Goal: Task Accomplishment & Management: Use online tool/utility

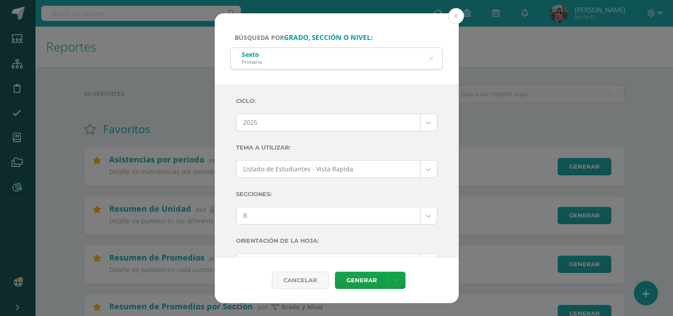
select select "B"
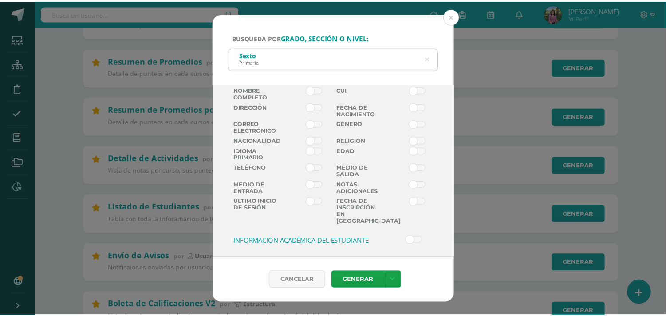
scroll to position [276, 0]
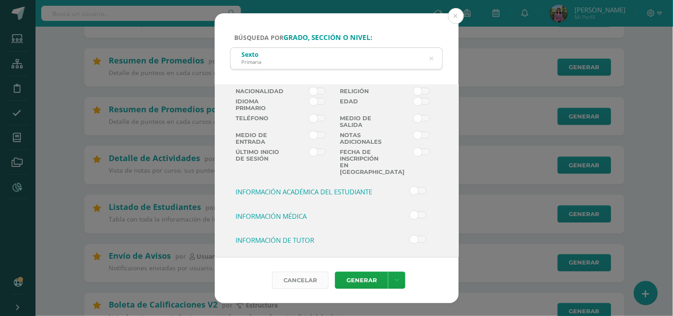
click at [315, 278] on div "Cancelar" at bounding box center [300, 280] width 57 height 17
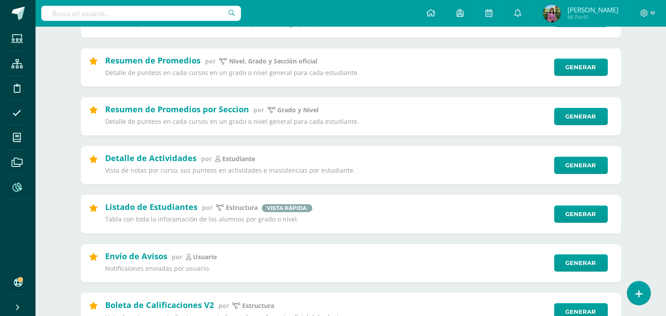
click at [56, 15] on input "text" at bounding box center [141, 13] width 200 height 15
type input "Q"
type input "Sebastian Mancilla"
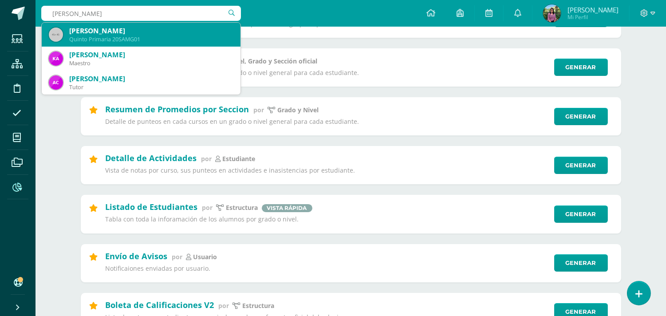
click at [86, 31] on div "Sebastian Alessandro Mancilla Godoy" at bounding box center [151, 30] width 164 height 9
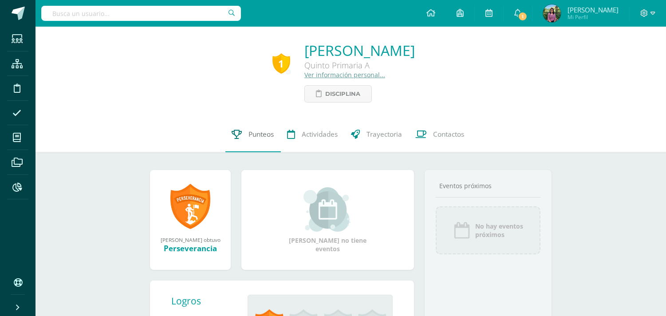
click at [262, 138] on span "Punteos" at bounding box center [261, 134] width 25 height 9
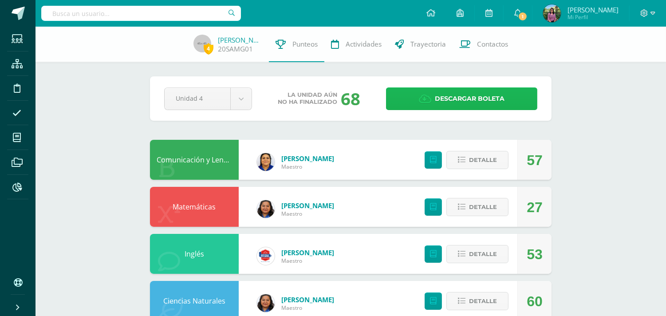
click at [418, 101] on link "Descargar boleta" at bounding box center [461, 98] width 151 height 23
click at [94, 15] on input "text" at bounding box center [141, 13] width 200 height 15
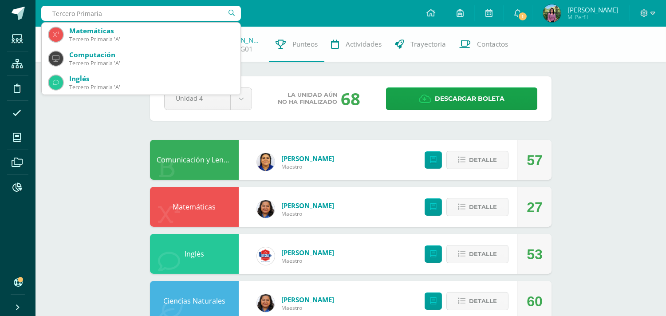
type input "Tercero Primaria"
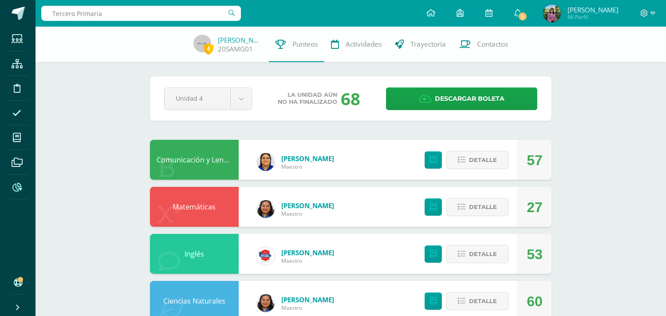
click at [23, 182] on span at bounding box center [17, 187] width 20 height 20
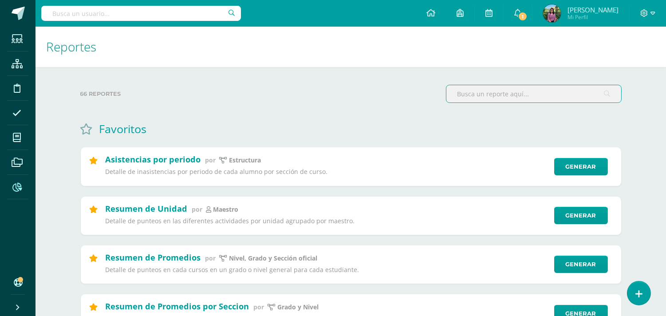
click at [75, 12] on input "text" at bounding box center [141, 13] width 200 height 15
type input "Sebastian Mancilla"
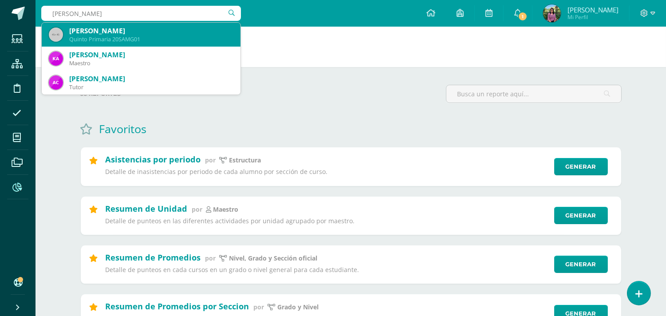
click at [81, 28] on div "Sebastian Alessandro Mancilla Godoy" at bounding box center [151, 30] width 164 height 9
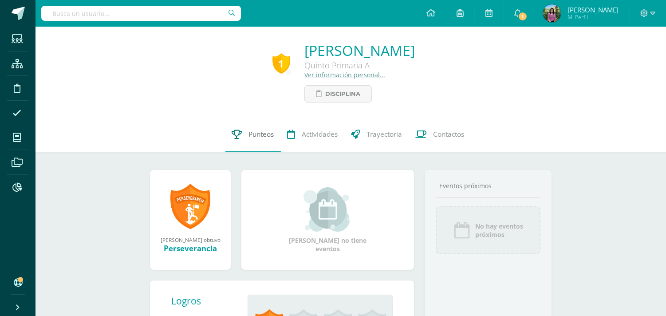
click at [249, 134] on span "Punteos" at bounding box center [261, 134] width 25 height 9
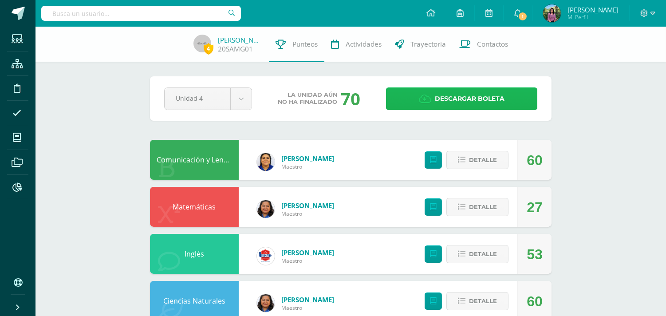
click at [456, 100] on span "Descargar boleta" at bounding box center [470, 99] width 70 height 22
click at [51, 21] on div at bounding box center [141, 13] width 200 height 27
click at [52, 17] on input "text" at bounding box center [141, 13] width 200 height 15
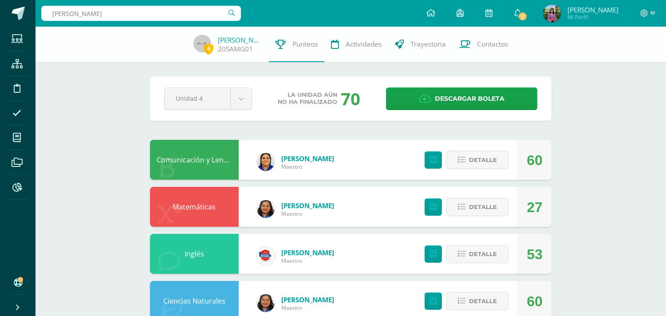
type input "Violeta Barrios"
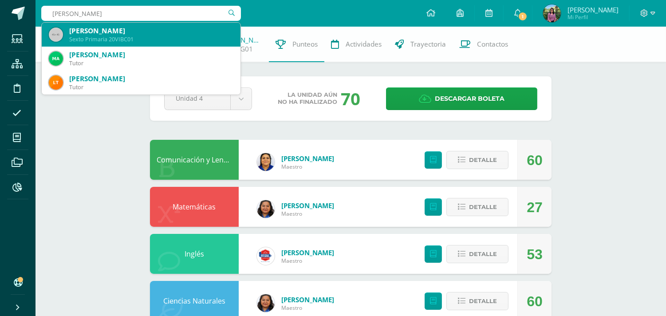
click at [81, 36] on div "Sexto Primaria 20VIBC01" at bounding box center [151, 40] width 164 height 8
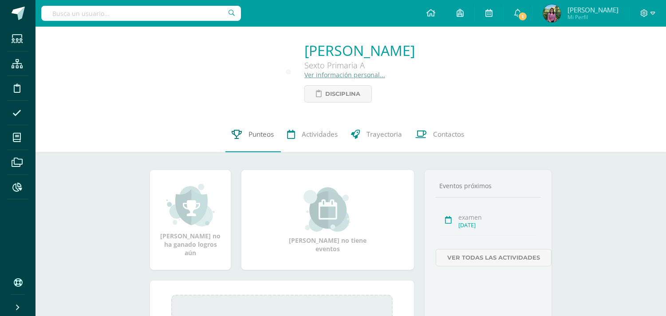
click at [253, 130] on link "Punteos" at bounding box center [252, 135] width 55 height 36
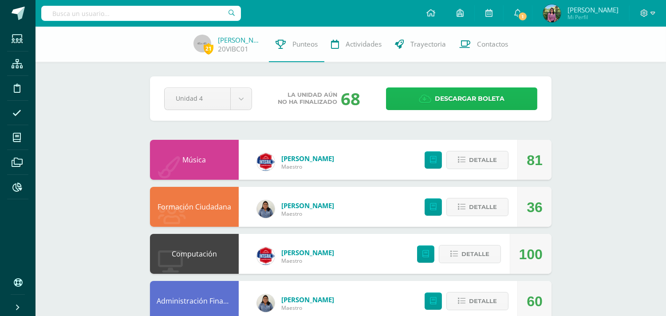
click at [428, 96] on icon at bounding box center [425, 99] width 12 height 10
click at [83, 11] on input "text" at bounding box center [141, 13] width 200 height 15
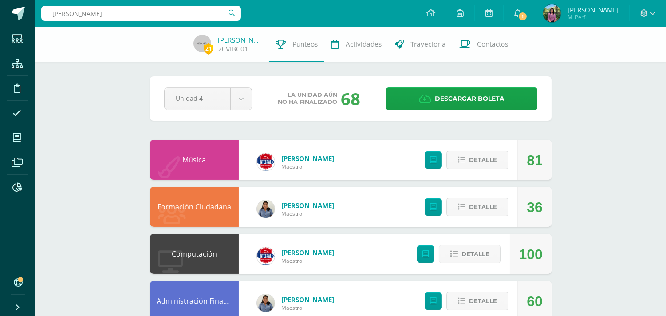
type input "Juan Jose Salazar"
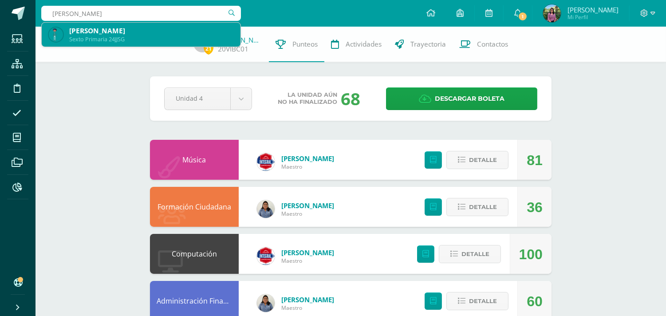
click at [102, 42] on div "Sexto Primaria 24JJSG" at bounding box center [151, 40] width 164 height 8
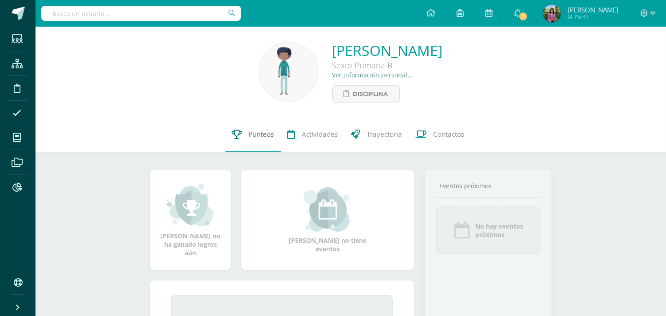
click at [254, 136] on span "Punteos" at bounding box center [261, 134] width 25 height 9
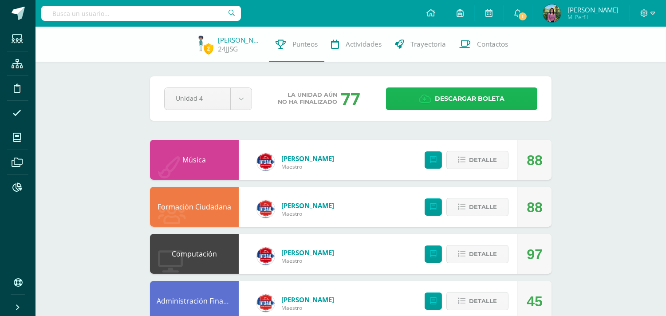
click at [438, 91] on span "Descargar boleta" at bounding box center [470, 99] width 70 height 22
click at [50, 8] on input "text" at bounding box center [141, 13] width 200 height 15
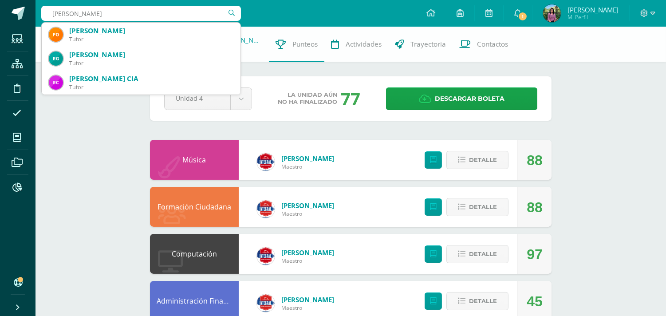
type input "[PERSON_NAME]"
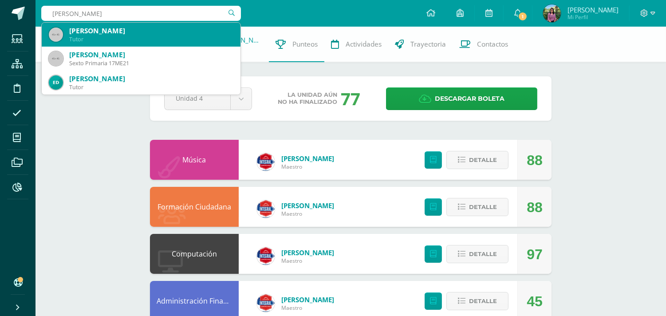
click at [109, 28] on div "[PERSON_NAME]" at bounding box center [151, 30] width 164 height 9
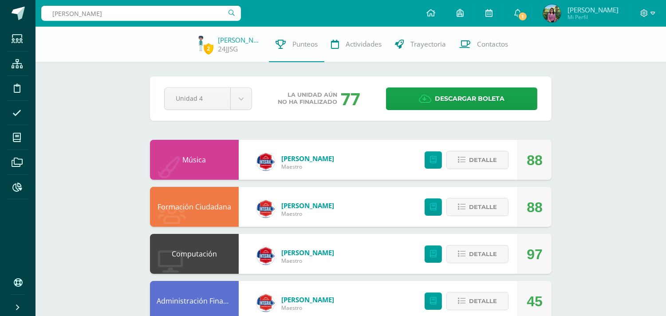
type input "Eddy Mura"
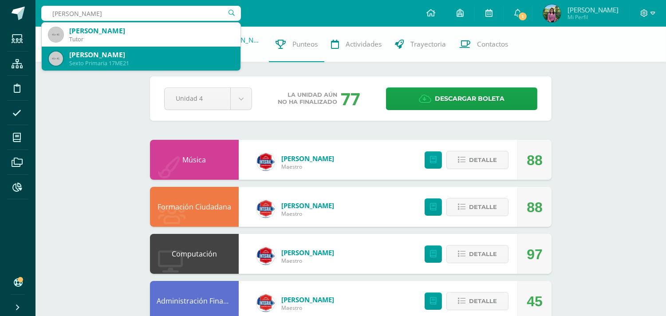
click at [134, 63] on div "Sexto Primaria 17ME21" at bounding box center [151, 63] width 164 height 8
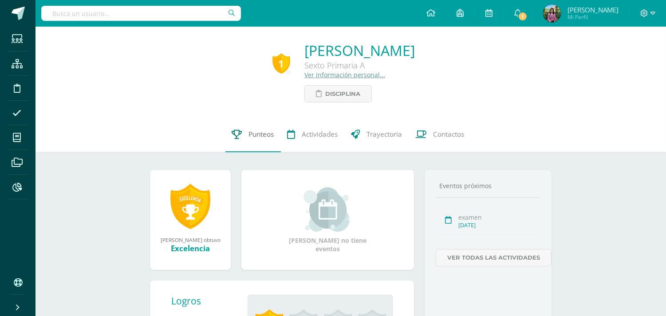
click at [252, 138] on span "Punteos" at bounding box center [261, 134] width 25 height 9
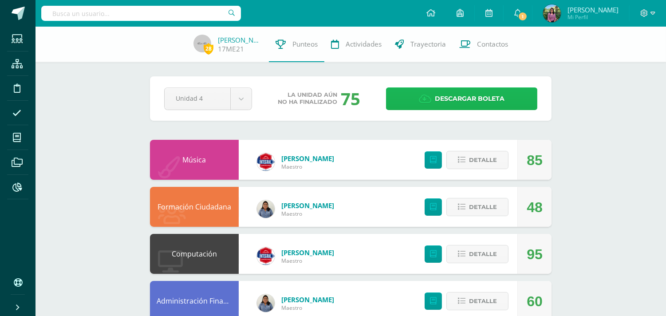
click at [455, 98] on span "Descargar boleta" at bounding box center [470, 99] width 70 height 22
click at [89, 9] on input "text" at bounding box center [141, 13] width 200 height 15
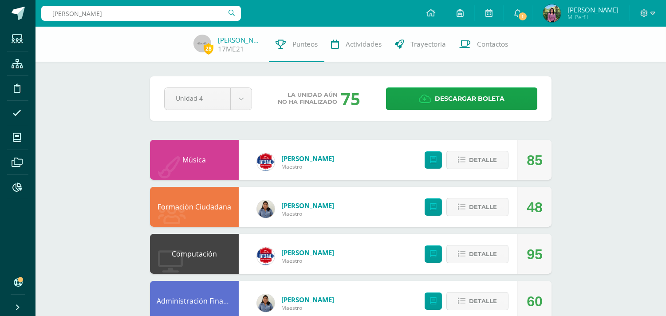
type input "Dylan Hernandez"
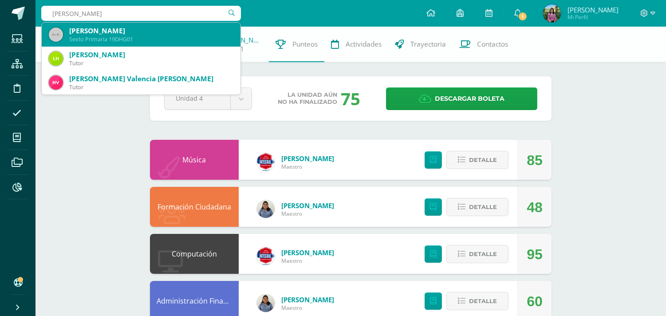
click at [76, 27] on div "Dylan Eduardo Hernandez Gonzalez" at bounding box center [151, 30] width 164 height 9
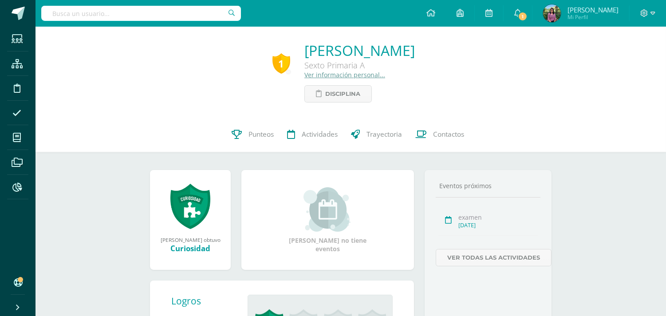
click at [89, 16] on input "text" at bounding box center [141, 13] width 200 height 15
type input "[PERSON_NAME]"
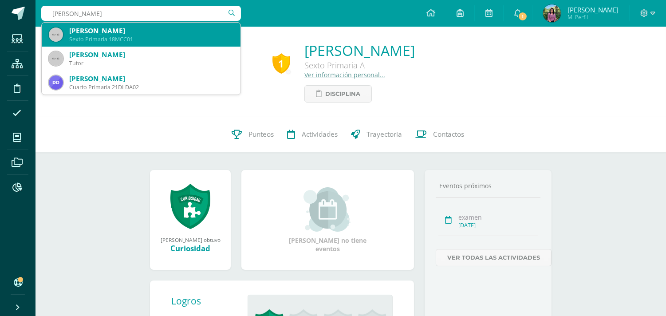
click at [101, 25] on div "Mia Valeria Coronado Cabezas Sexto Primaria 18MCC01" at bounding box center [141, 35] width 185 height 24
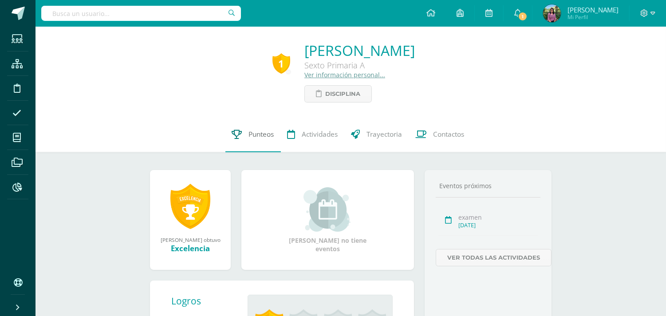
click at [268, 137] on span "Punteos" at bounding box center [261, 134] width 25 height 9
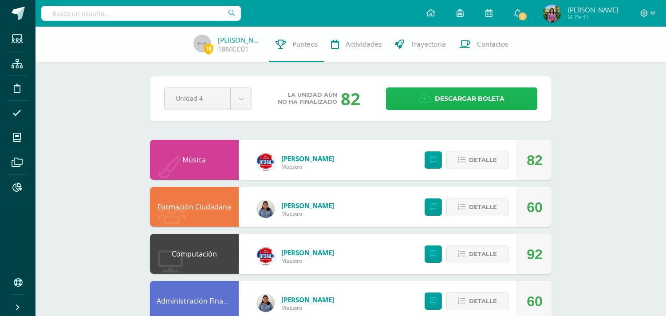
click at [414, 95] on link "Descargar boleta" at bounding box center [461, 98] width 151 height 23
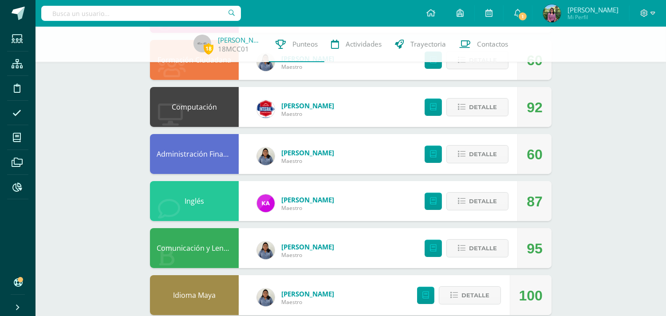
scroll to position [148, 0]
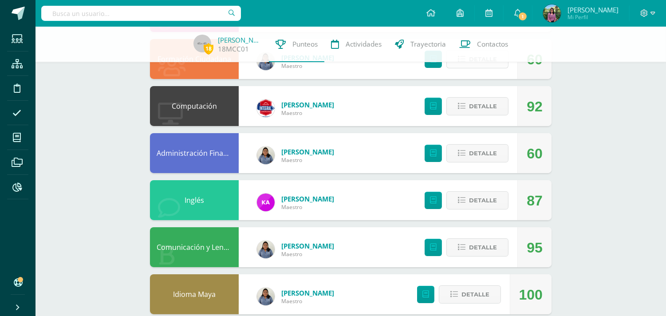
click at [478, 64] on span "Detalle" at bounding box center [483, 59] width 28 height 16
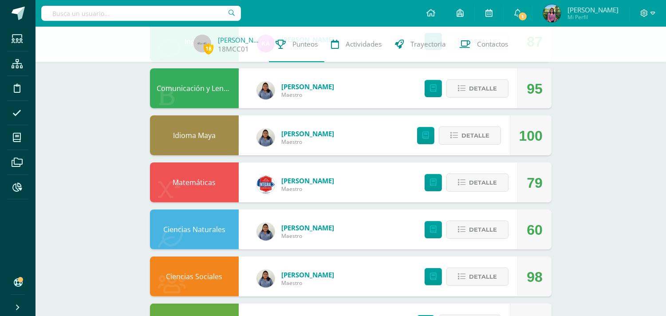
scroll to position [542, 0]
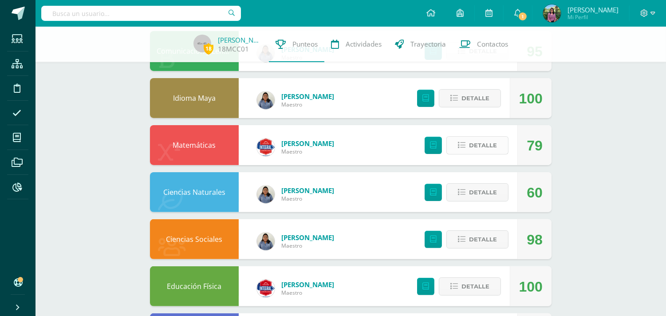
click at [478, 144] on span "Detalle" at bounding box center [483, 145] width 28 height 16
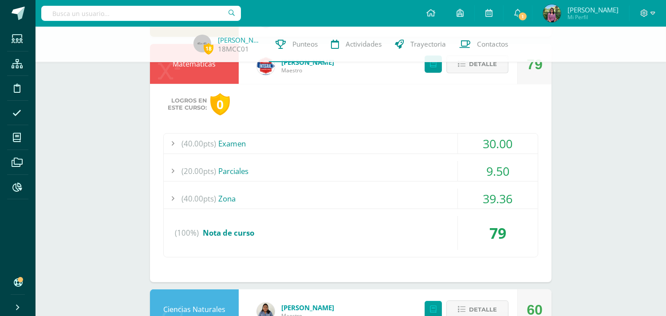
scroll to position [641, 0]
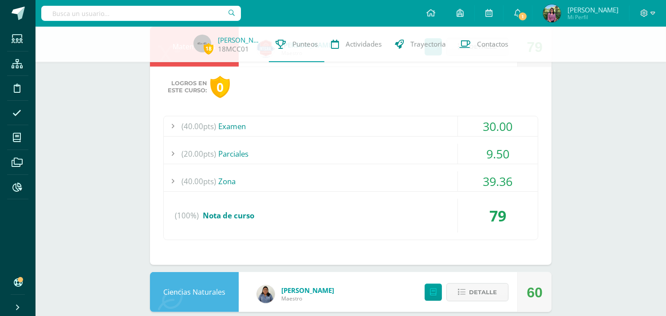
click at [206, 153] on span "(20.00pts)" at bounding box center [199, 154] width 35 height 20
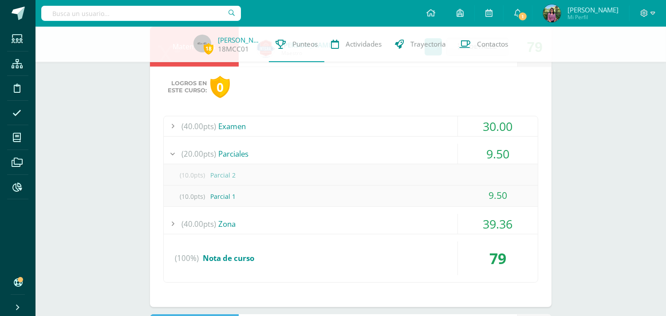
click at [48, 14] on input "text" at bounding box center [141, 13] width 200 height 15
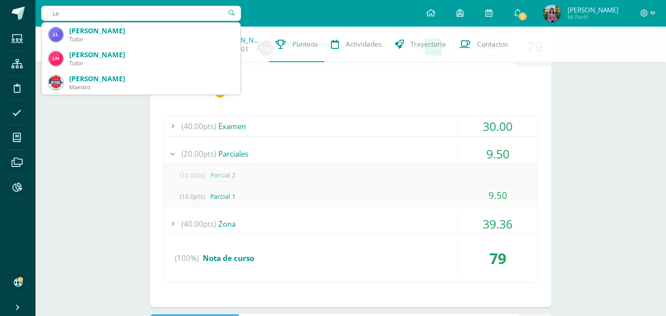
type input "L"
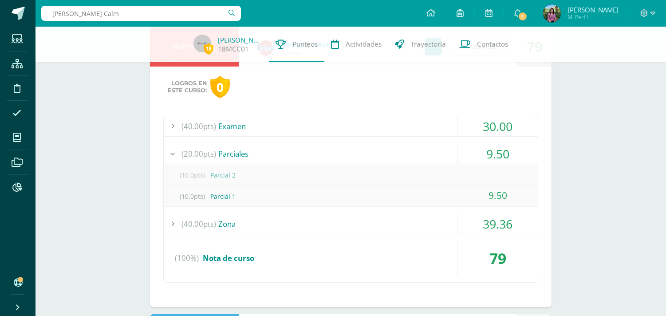
type input "Priscila Calmo"
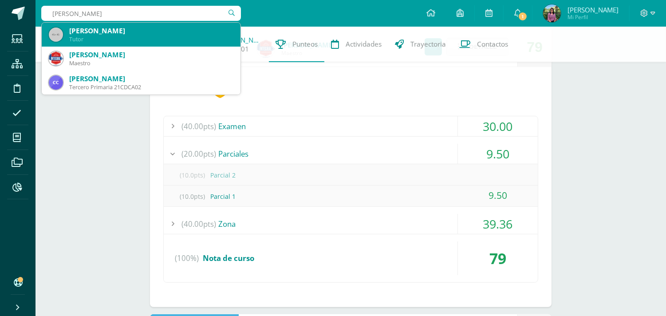
click at [67, 29] on div "Priscila Calmo Calmo Tutor" at bounding box center [141, 35] width 185 height 24
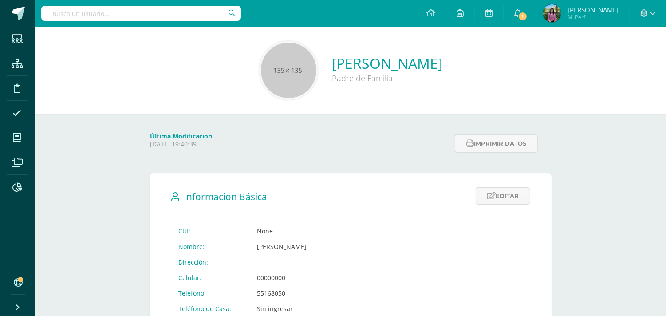
click at [78, 14] on input "text" at bounding box center [141, 13] width 200 height 15
type input "[PERSON_NAME]"
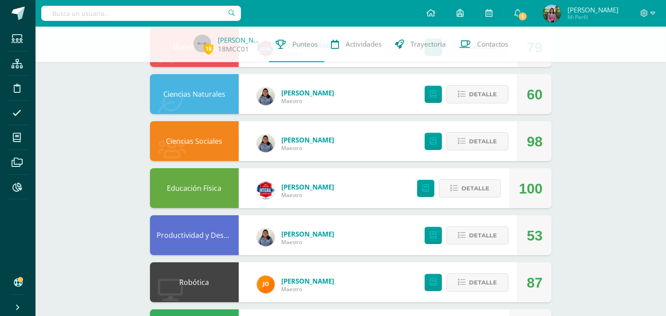
click at [108, 16] on input "text" at bounding box center [141, 13] width 200 height 15
type input "PRiscila Calmo"
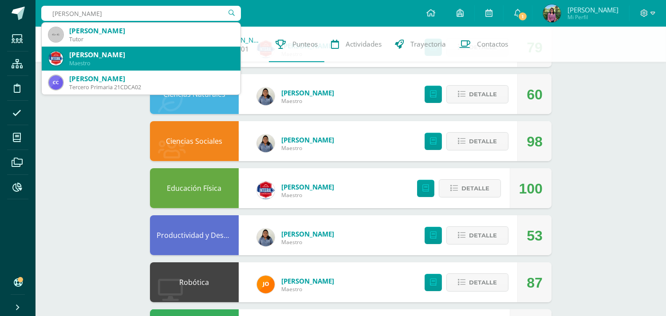
click at [117, 48] on div "Lesly Priscila Calmo Palacios Maestro" at bounding box center [141, 59] width 185 height 24
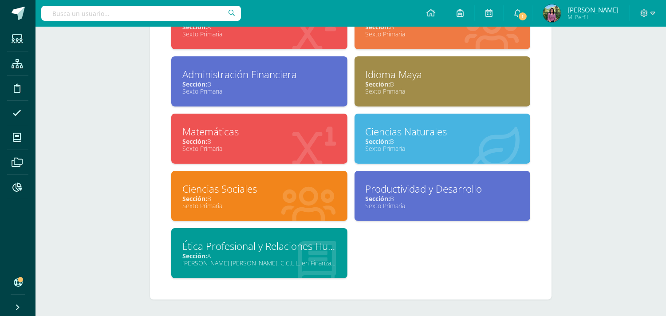
scroll to position [453, 0]
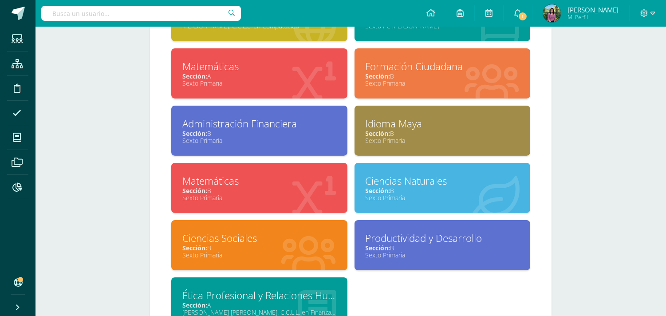
click at [261, 77] on div "Sección: A" at bounding box center [259, 76] width 154 height 8
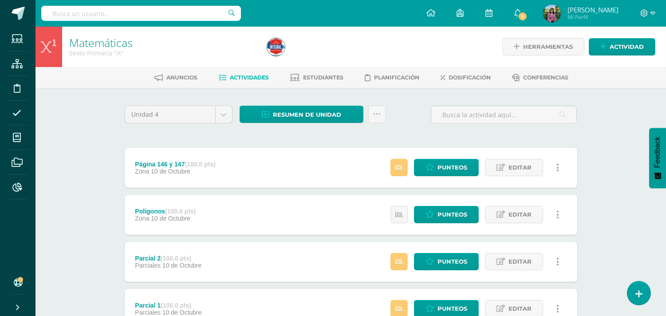
scroll to position [49, 0]
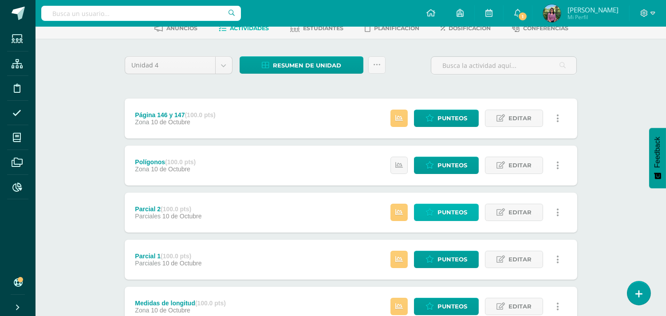
click at [463, 212] on span "Punteos" at bounding box center [453, 212] width 30 height 16
